Goal: Contribute content: Contribute content

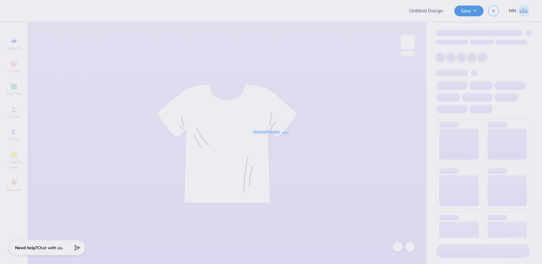
type input "[PERSON_NAME] : [GEOGRAPHIC_DATA][US_STATE]: [US_STATE][GEOGRAPHIC_DATA]"
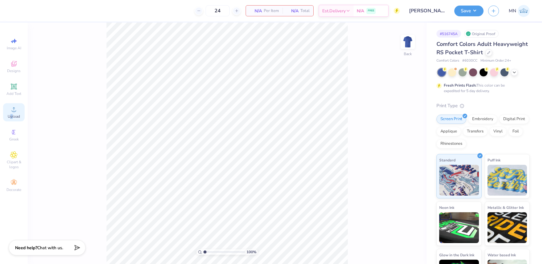
drag, startPoint x: 10, startPoint y: 114, endPoint x: 18, endPoint y: 115, distance: 8.0
click at [13, 114] on span "Upload" at bounding box center [14, 116] width 12 height 5
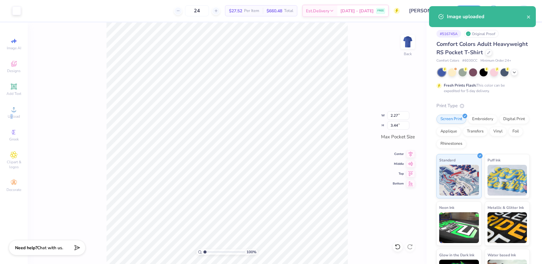
type input "1.11"
type input "1.69"
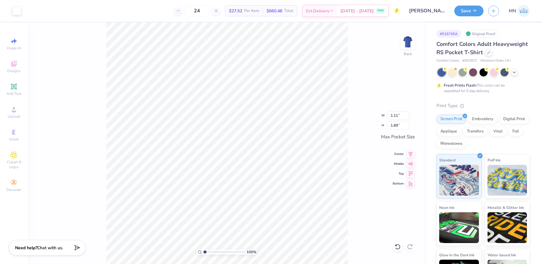
drag, startPoint x: 14, startPoint y: 87, endPoint x: 31, endPoint y: 90, distance: 17.1
click at [17, 88] on icon at bounding box center [13, 86] width 7 height 7
type input "3.50"
type input "1.01"
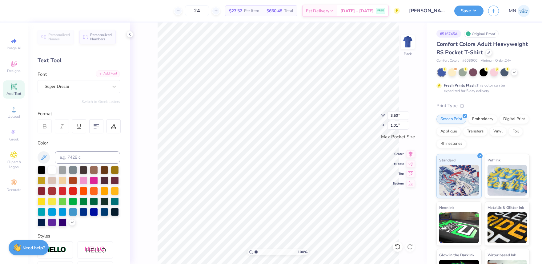
click at [106, 76] on div "Add Font" at bounding box center [108, 73] width 24 height 7
click at [89, 156] on input at bounding box center [87, 157] width 65 height 12
type input "4525"
type input "3.44"
type input "0.99"
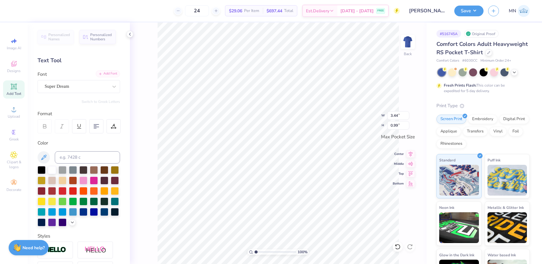
click at [113, 73] on div "Add Font" at bounding box center [108, 73] width 24 height 7
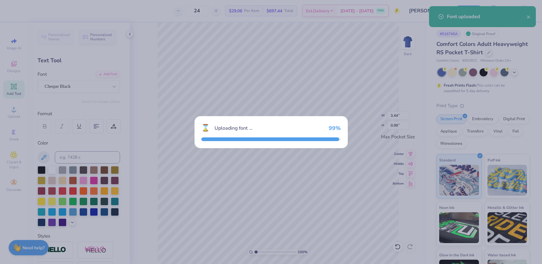
type input "3.27"
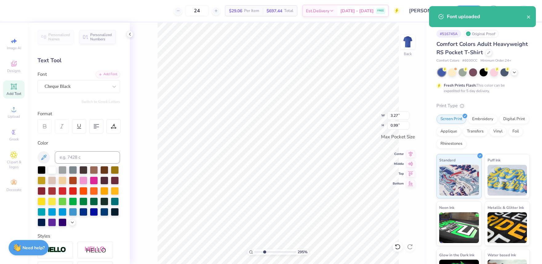
type input "3.17"
drag, startPoint x: 256, startPoint y: 251, endPoint x: 266, endPoint y: 249, distance: 10.4
click at [265, 250] on input "range" at bounding box center [276, 252] width 42 height 6
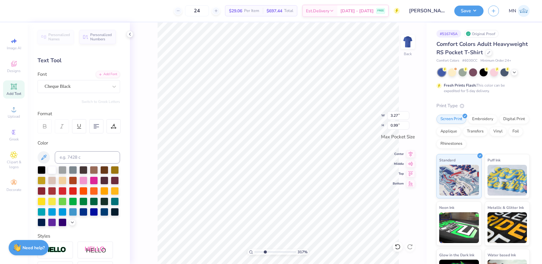
scroll to position [0, 1]
type textarea "CHI OMEGA"
type input "1.03"
type input "1.56"
type input "1.12"
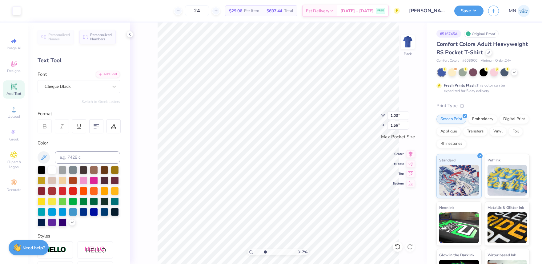
type input "1.70"
click at [275, 150] on li "Duplicate" at bounding box center [280, 148] width 48 height 12
type textarea "FAMILY WEEKEND"
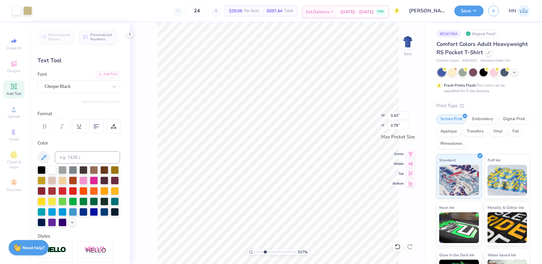
type input "2.55"
type input "2.07"
type input "2.96"
type input "0.24"
click at [252, 198] on li "Group" at bounding box center [258, 196] width 48 height 12
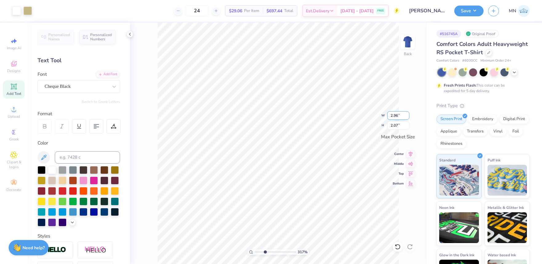
click at [397, 115] on input "2.96" at bounding box center [398, 115] width 22 height 9
type input "3.50"
type input "2.45"
type input "1"
drag, startPoint x: 264, startPoint y: 252, endPoint x: 254, endPoint y: 249, distance: 11.2
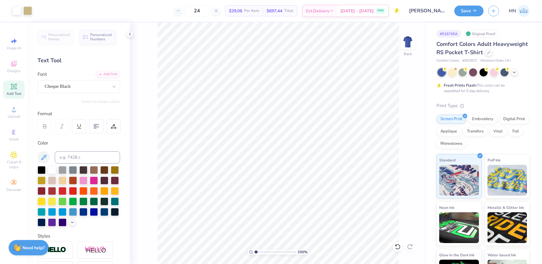
click at [253, 250] on div "100 %" at bounding box center [279, 252] width 62 height 6
click at [406, 38] on img at bounding box center [408, 42] width 25 height 25
click at [17, 111] on icon at bounding box center [13, 109] width 7 height 7
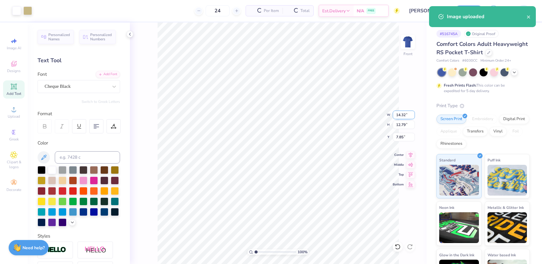
click at [402, 116] on input "14.32" at bounding box center [404, 115] width 22 height 9
type input "11.00"
type input "9.82"
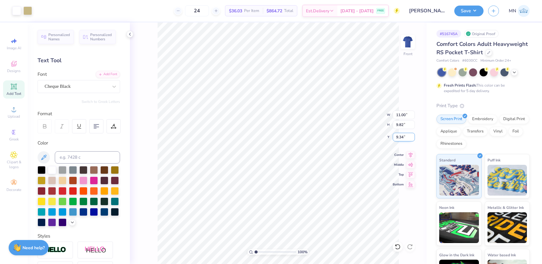
type input "3.73"
type input "4.43"
click at [17, 91] on span "Add Text" at bounding box center [13, 93] width 15 height 5
type input "6.03"
type input "1.75"
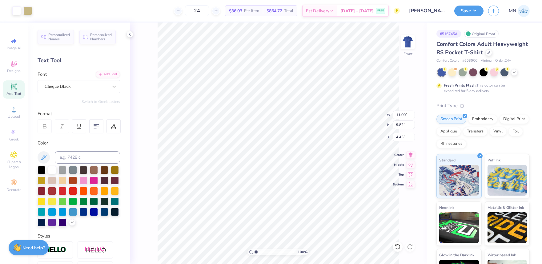
type input "13.38"
click at [84, 85] on div "Super Dream" at bounding box center [76, 87] width 65 height 10
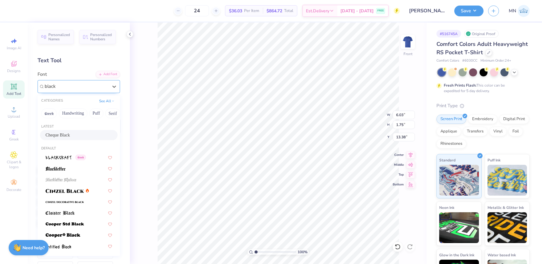
type input "black"
type input "5.74"
type input "1.74"
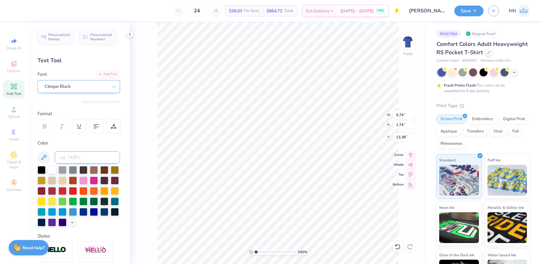
click at [96, 158] on input at bounding box center [87, 157] width 65 height 12
type input "4525"
click at [299, 147] on li "Duplicate" at bounding box center [305, 148] width 48 height 12
click at [268, 151] on li "Duplicate" at bounding box center [271, 148] width 48 height 12
type input "2.68"
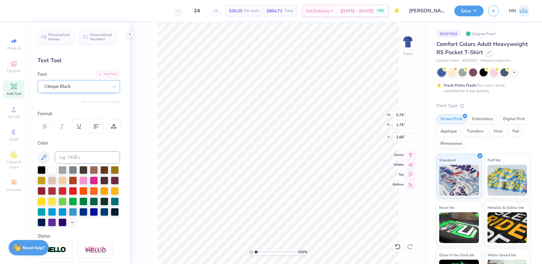
scroll to position [0, 1]
type textarea "CHI OMEGA"
type input "11.98"
type input "12.09"
type input "4.92"
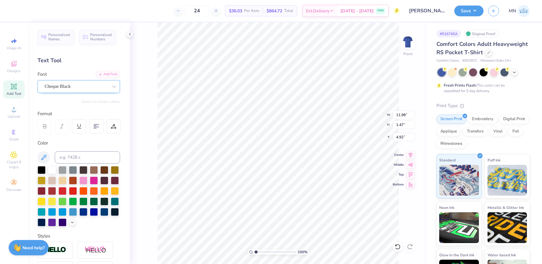
type input "4.15"
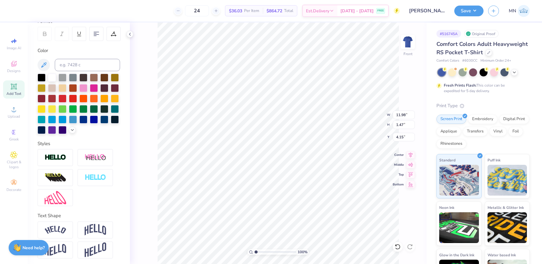
scroll to position [94, 0]
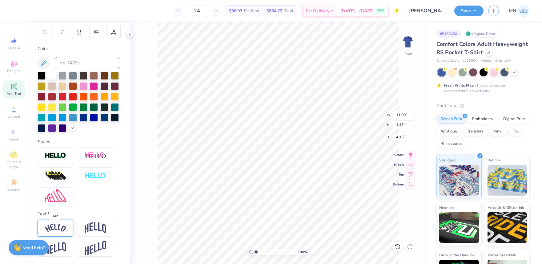
click at [62, 225] on img at bounding box center [56, 228] width 22 height 8
type input "13.21"
type input "3.16"
type input "3.30"
type input "9.72"
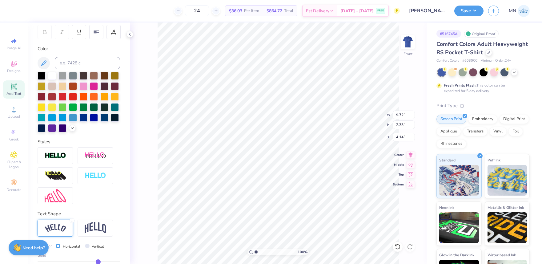
type input "2.33"
type input "3.66"
type input "10.12"
type input "2.42"
type input "3.57"
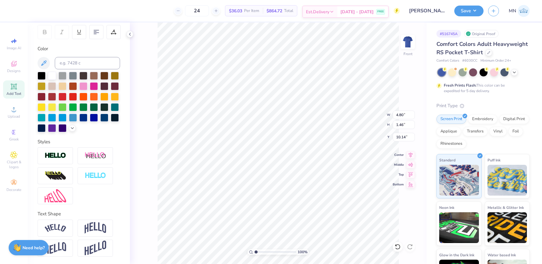
type input "10.13"
type textarea "20"
type input "9.77"
type input "1.74"
type input "1.17"
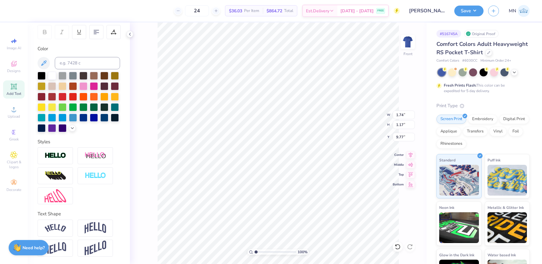
type input "9.91"
type input "1.76"
type input "1.19"
type input "9.90"
click at [279, 147] on li "Duplicate" at bounding box center [276, 148] width 48 height 12
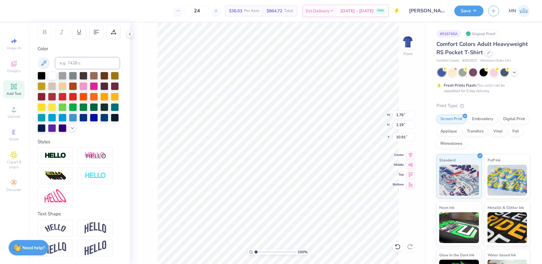
type input "9.91"
type textarea "25"
type textarea "FAMILY WEEKEND"
type input "9.93"
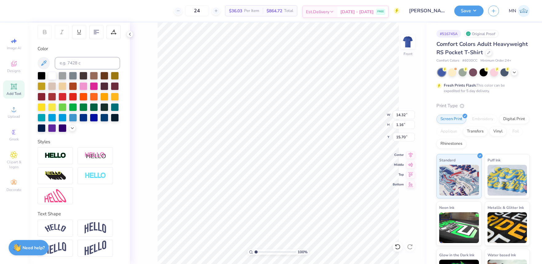
type input "0.80"
type input "15.47"
type input "11.50"
type input "0.93"
type input "15.35"
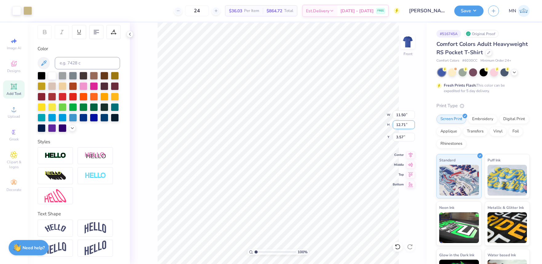
click at [403, 126] on input "12.71" at bounding box center [404, 124] width 22 height 9
type input "12"
type input "10.86"
type input "12.00"
click at [404, 139] on input "3.93" at bounding box center [404, 137] width 22 height 9
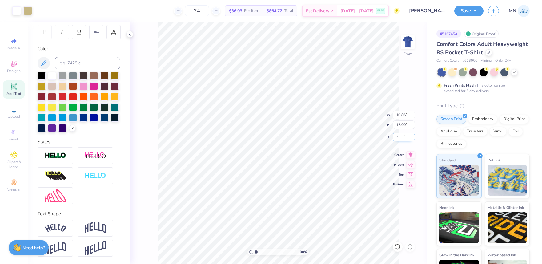
type input "3.00"
click at [405, 126] on input "12.00" at bounding box center [404, 124] width 22 height 9
type input "100"
type input "14.39"
type input "15.89"
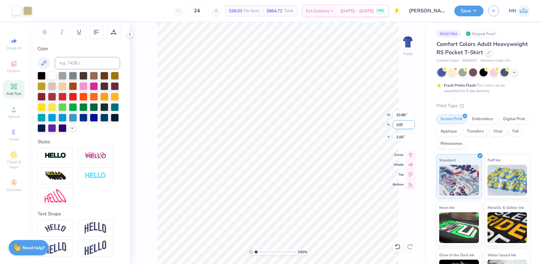
type input "1.05"
type input "10"
type input "9.05"
type input "10.00"
type input "4.00"
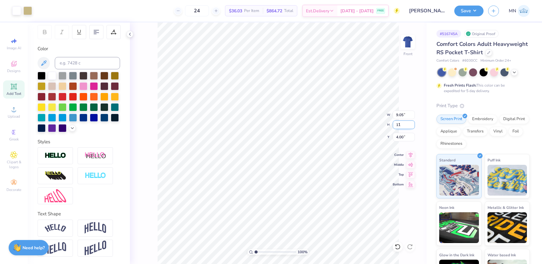
type input "11"
type input "9.96"
type input "11.00"
click at [403, 140] on input "3.50" at bounding box center [404, 137] width 22 height 9
type input "3.00"
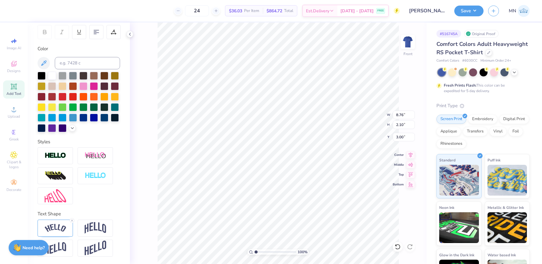
type input "3.34"
click at [404, 139] on input "3.34" at bounding box center [404, 137] width 22 height 9
type input "3.00"
drag, startPoint x: 463, startPoint y: 11, endPoint x: 464, endPoint y: 16, distance: 5.4
click at [463, 11] on button "Save" at bounding box center [468, 11] width 29 height 11
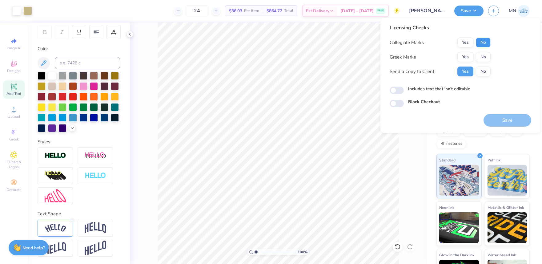
click at [484, 45] on button "No" at bounding box center [483, 43] width 15 height 10
drag, startPoint x: 473, startPoint y: 51, endPoint x: 516, endPoint y: 146, distance: 103.9
click at [469, 55] on button "Yes" at bounding box center [465, 57] width 16 height 10
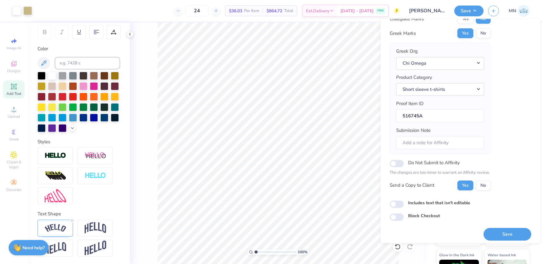
scroll to position [28, 0]
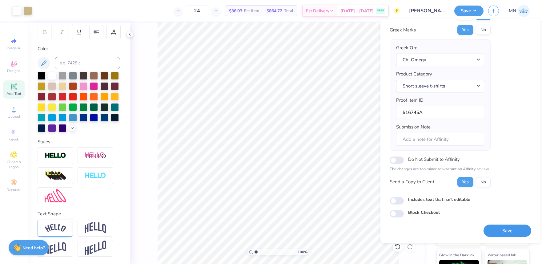
click at [507, 229] on button "Save" at bounding box center [508, 230] width 48 height 13
